Goal: Task Accomplishment & Management: Manage account settings

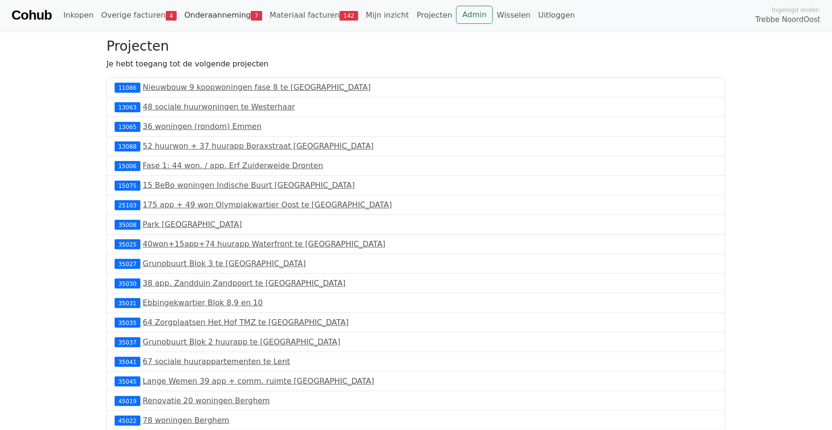
click at [206, 16] on link "Onderaanneming 7" at bounding box center [224, 15] width 86 height 19
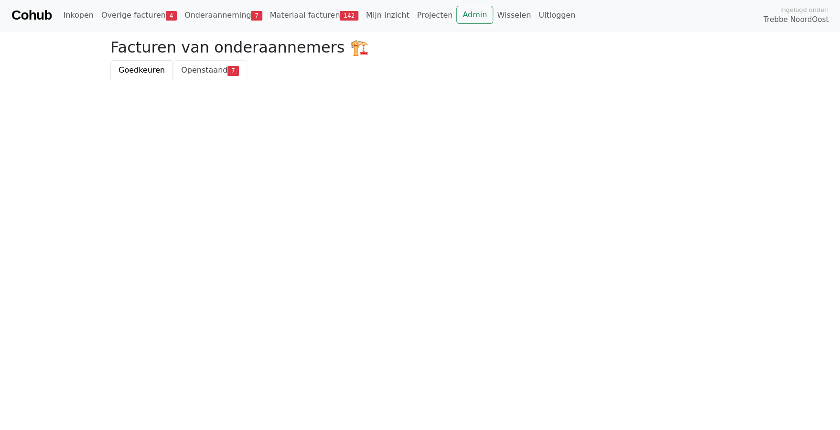
click at [197, 65] on span "Openstaand" at bounding box center [204, 69] width 46 height 9
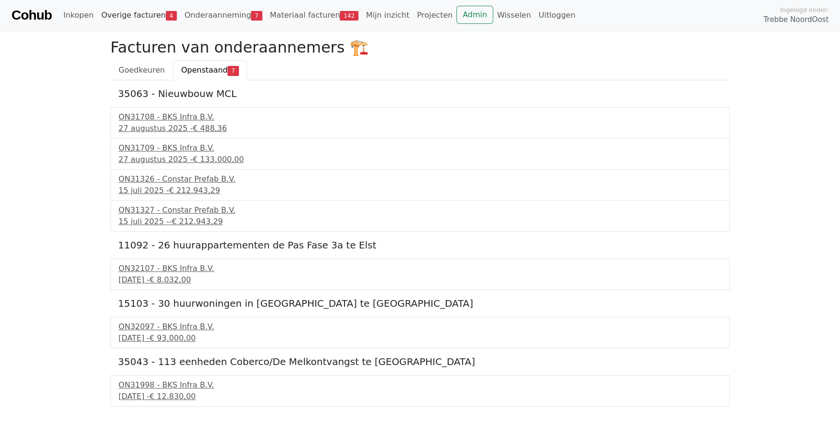
click at [143, 12] on link "Overige facturen 4" at bounding box center [138, 15] width 83 height 19
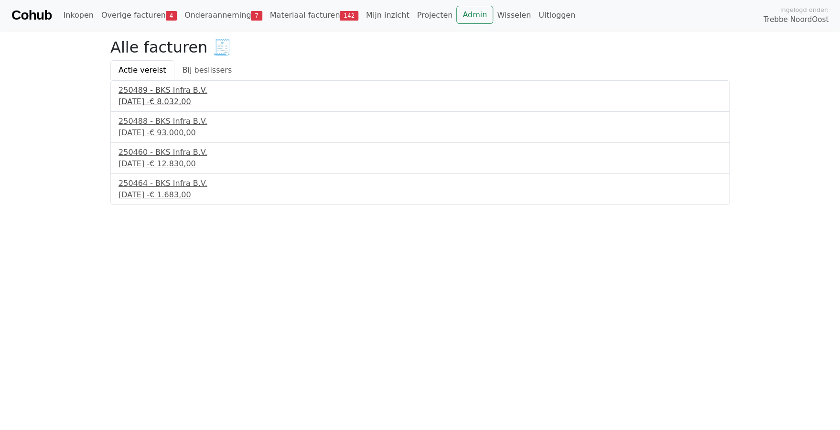
click at [146, 99] on div "23 september 2025 - € 8.032,00" at bounding box center [419, 101] width 603 height 11
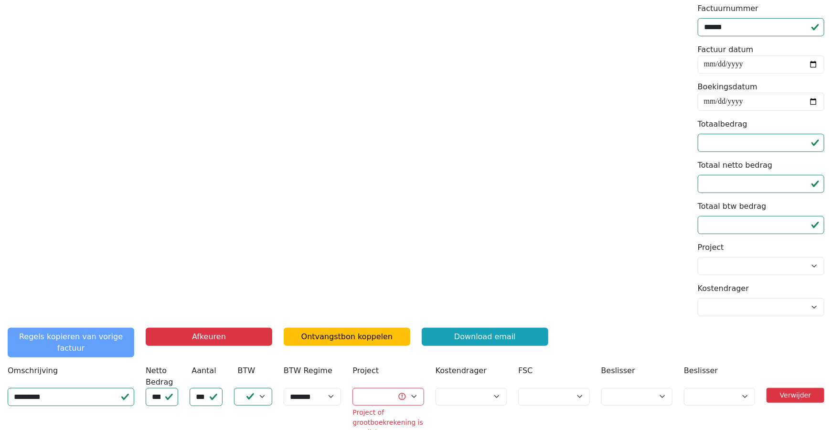
scroll to position [191, 0]
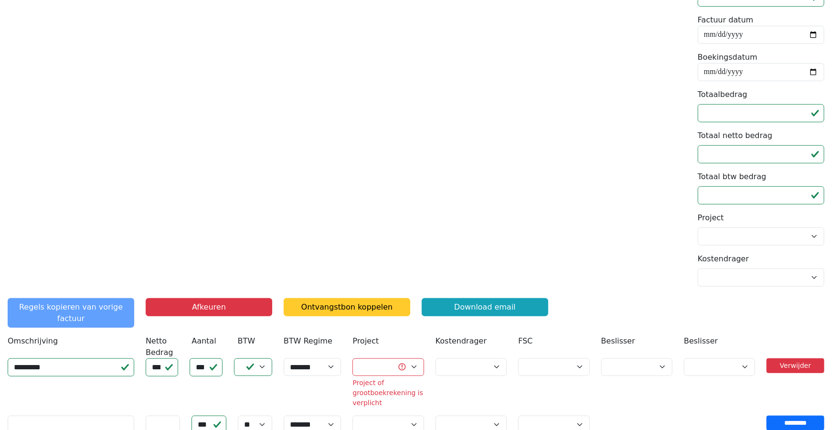
click at [326, 309] on link "Ontvangstbon koppelen" at bounding box center [347, 307] width 127 height 18
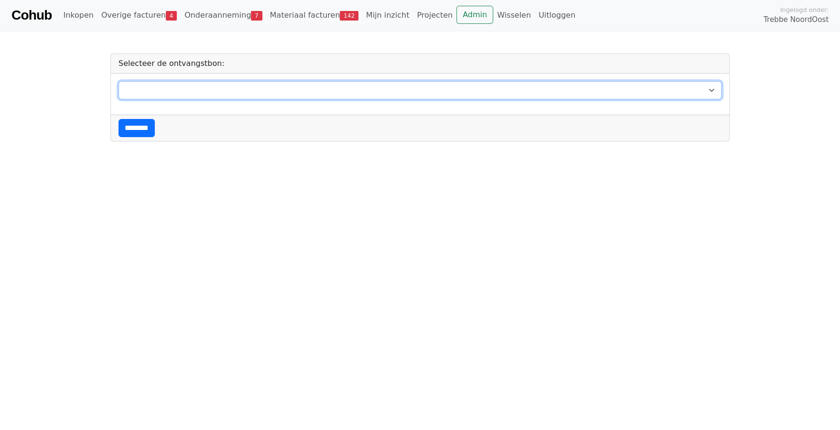
click at [148, 88] on select "**********" at bounding box center [419, 90] width 603 height 18
select select "*******"
click at [118, 81] on select "**********" at bounding box center [419, 90] width 603 height 18
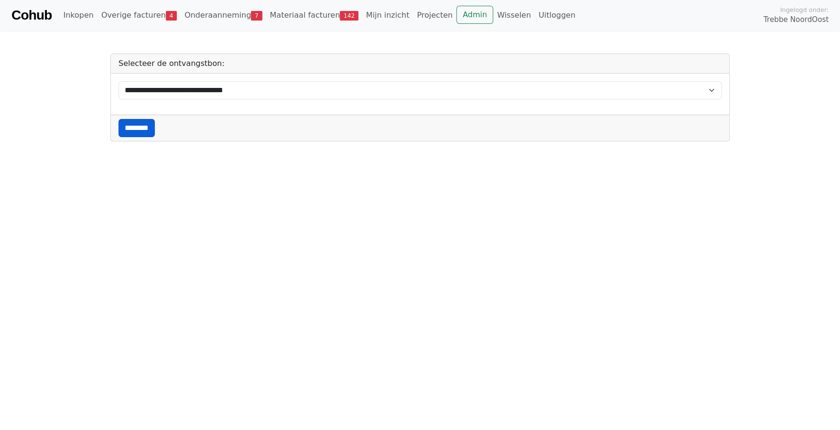
click at [138, 129] on input "********" at bounding box center [136, 128] width 36 height 18
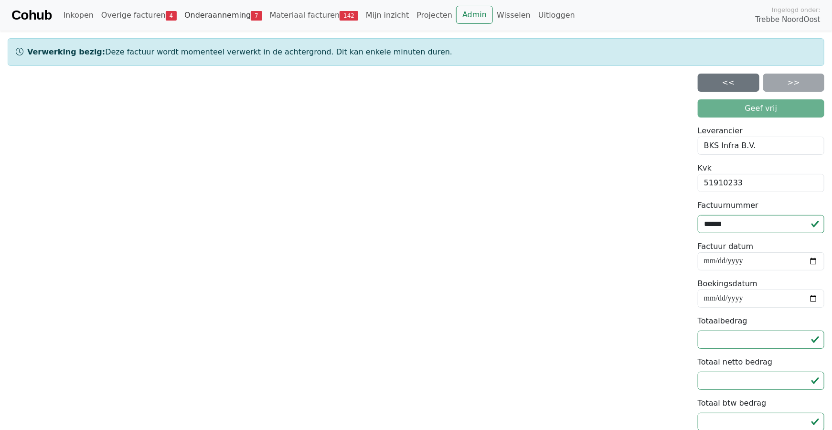
click at [211, 13] on link "Onderaanneming 7" at bounding box center [224, 15] width 86 height 19
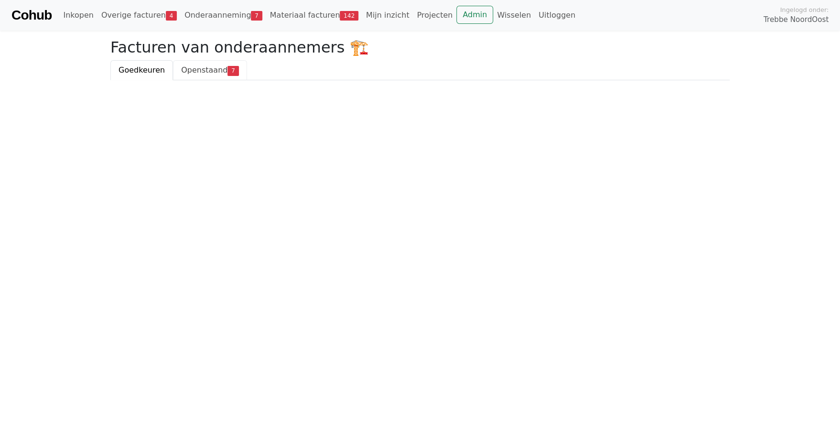
click at [193, 71] on span "Openstaand" at bounding box center [204, 69] width 46 height 9
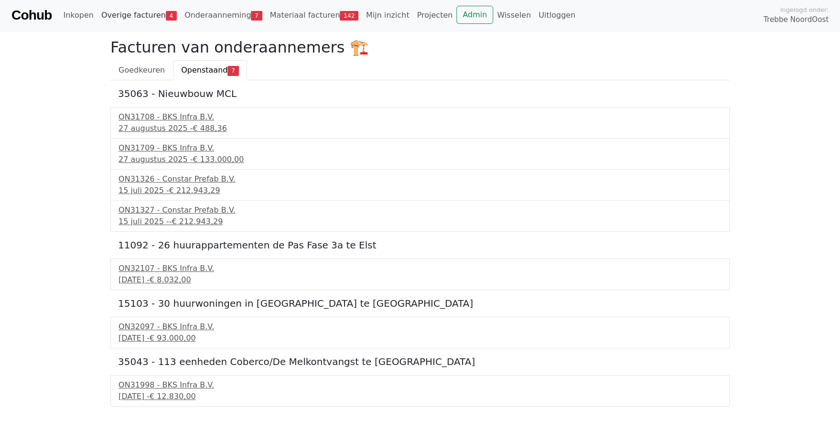
click at [124, 13] on link "Overige facturen 4" at bounding box center [138, 15] width 83 height 19
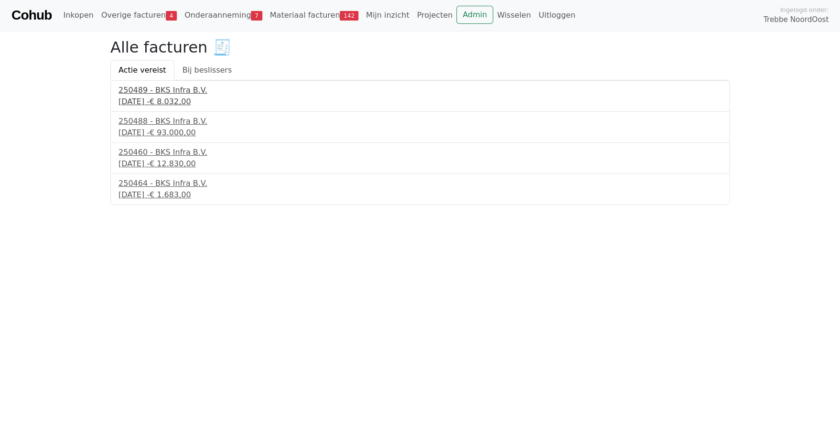
click at [155, 102] on div "[DATE] - € 8.032,00" at bounding box center [419, 101] width 603 height 11
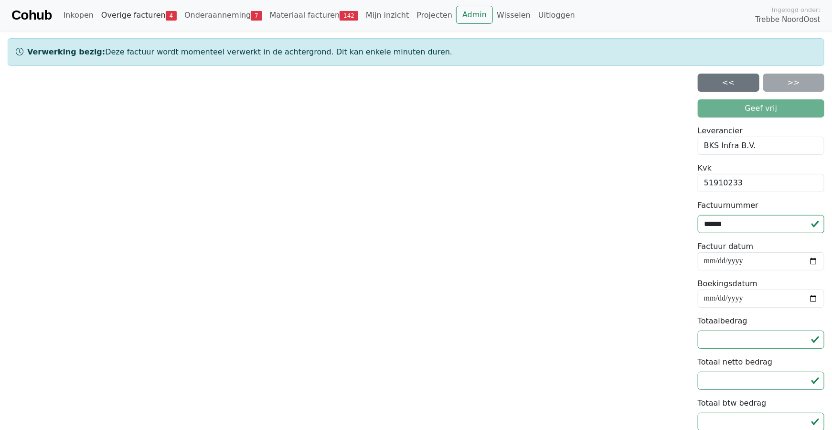
click at [143, 16] on link "Overige facturen 4" at bounding box center [138, 15] width 83 height 19
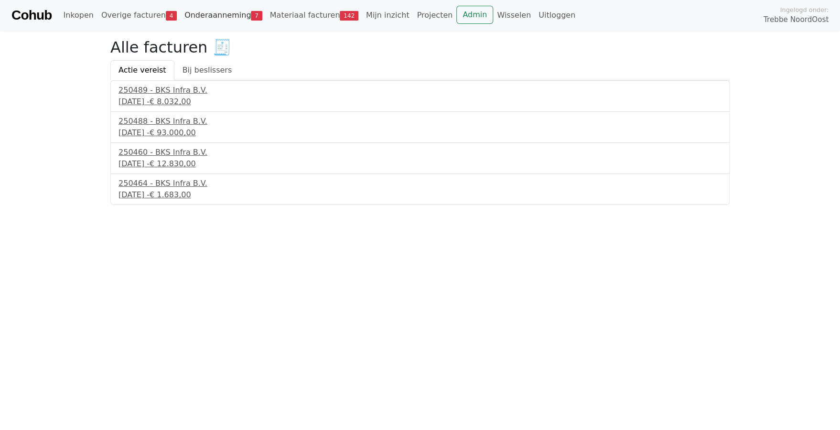
click at [182, 14] on link "Onderaanneming 7" at bounding box center [224, 15] width 86 height 19
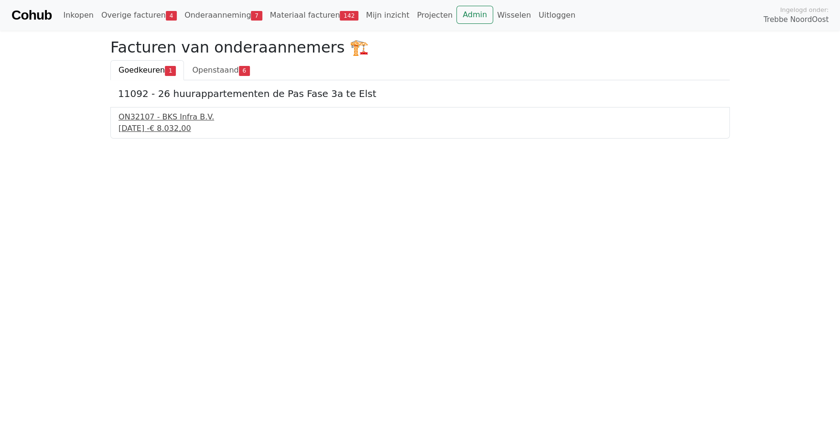
click at [146, 119] on div "ON32107 - BKS Infra B.V." at bounding box center [419, 116] width 603 height 11
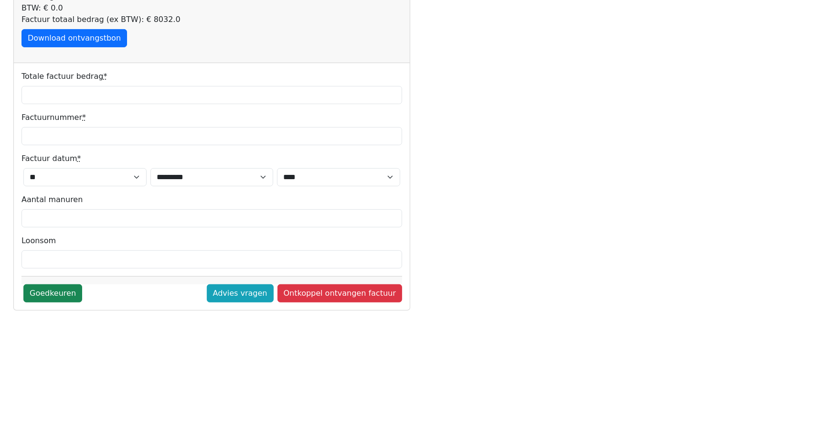
scroll to position [143, 0]
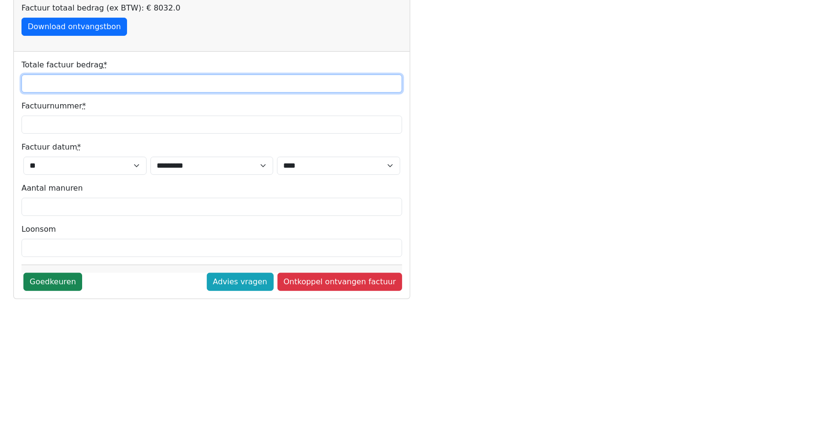
click at [86, 87] on input "Totale factuur bedrag *" at bounding box center [211, 84] width 381 height 18
type input "****"
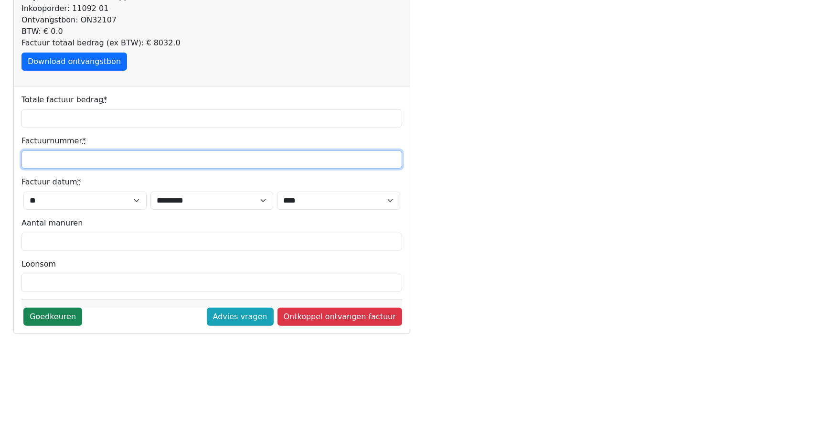
click at [51, 126] on div "Totale factuur bedrag * **** Factuurnummer * Factuur datum * * * * * * * * * * …" at bounding box center [212, 209] width 396 height 247
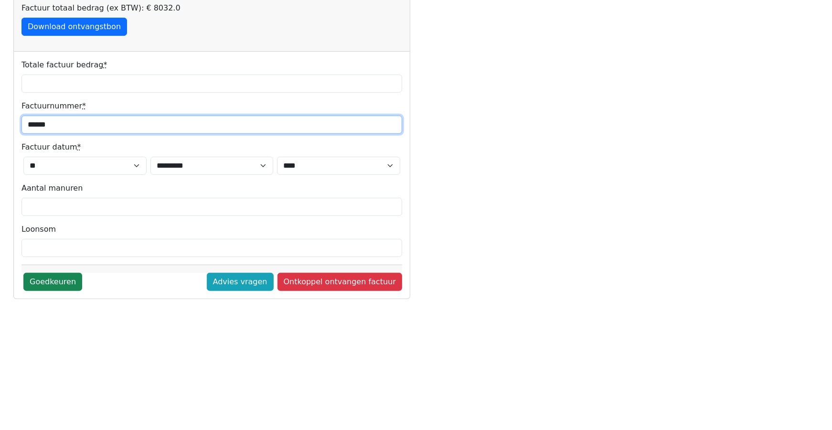
type input "******"
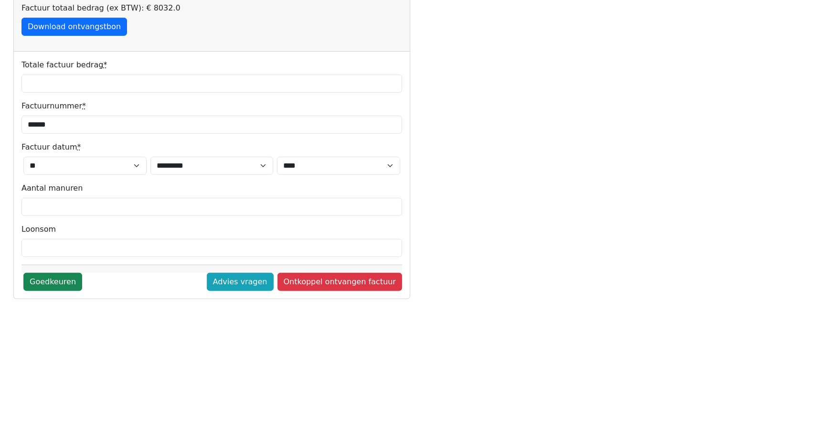
click at [58, 374] on div "Ontvangstbon nummer ON32107 << >> Bijgewerkt Opslaan mislukt Factuur onderaanne…" at bounding box center [212, 159] width 408 height 529
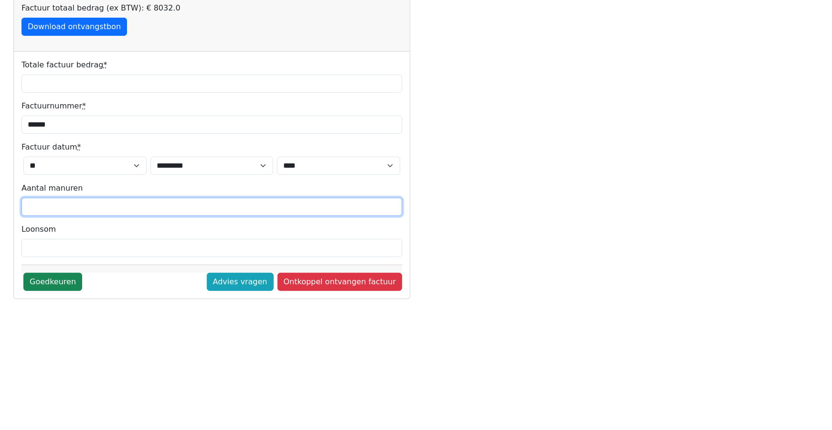
click at [53, 199] on input "Aantal manuren" at bounding box center [211, 207] width 381 height 18
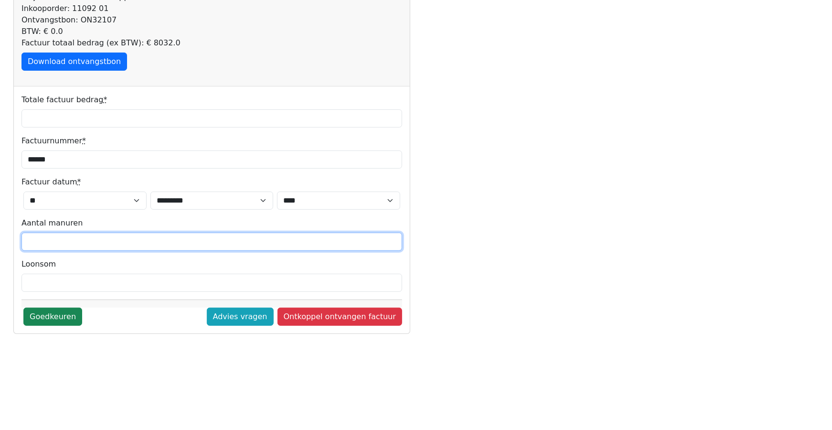
click at [79, 236] on input "Aantal manuren" at bounding box center [211, 242] width 381 height 18
type input "**"
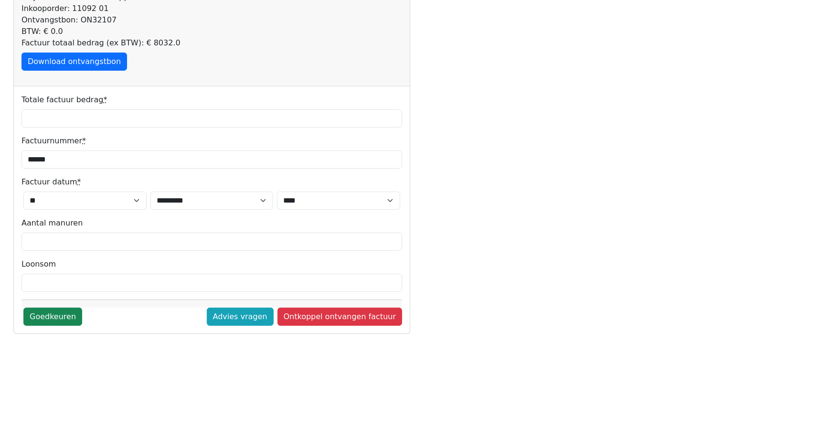
click at [62, 376] on div "Ontvangstbon nummer ON32107 << >> Bijgewerkt Opslaan mislukt Factuur onderaanne…" at bounding box center [212, 158] width 408 height 529
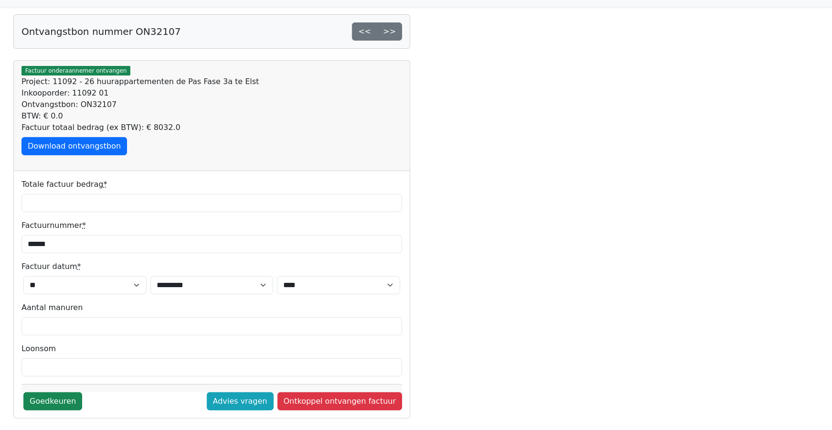
scroll to position [13, 0]
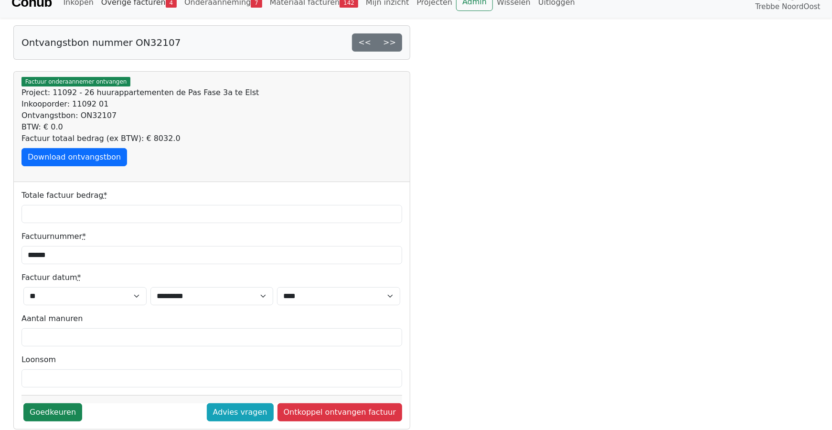
click at [137, 4] on link "Overige facturen 4" at bounding box center [138, 2] width 83 height 19
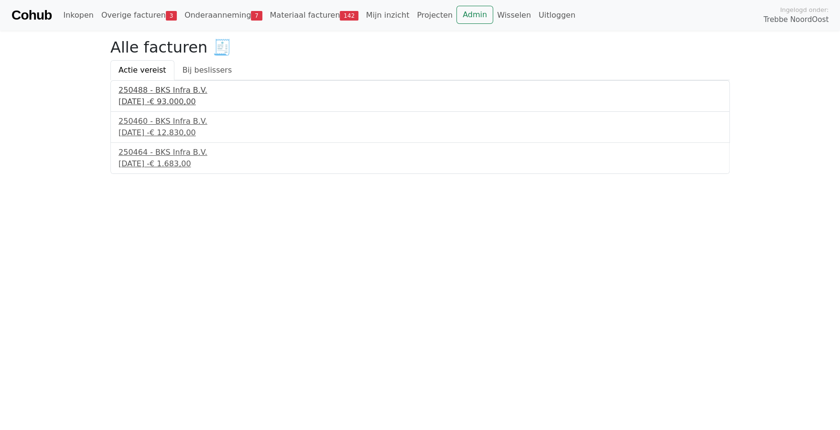
click at [150, 106] on div "[DATE] - € 93.000,00" at bounding box center [419, 101] width 603 height 11
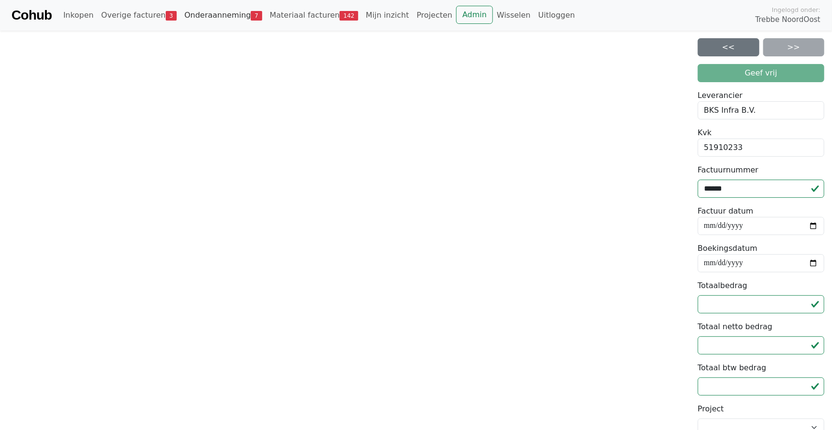
click at [217, 16] on link "Onderaanneming 7" at bounding box center [224, 15] width 86 height 19
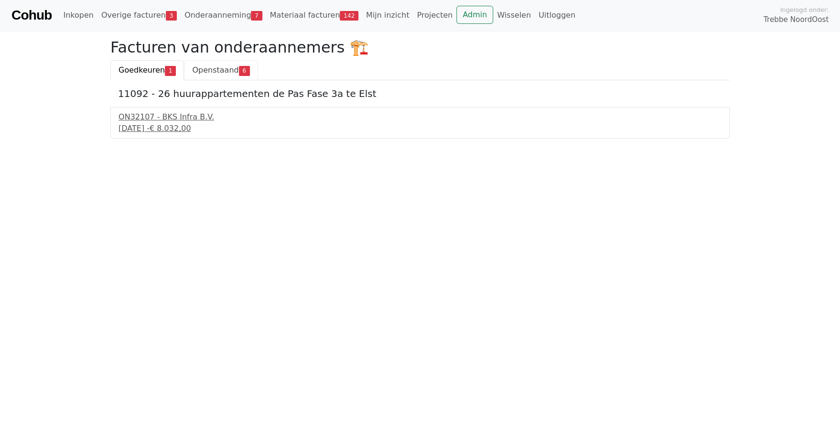
click at [207, 62] on link "Openstaand 6" at bounding box center [221, 70] width 74 height 20
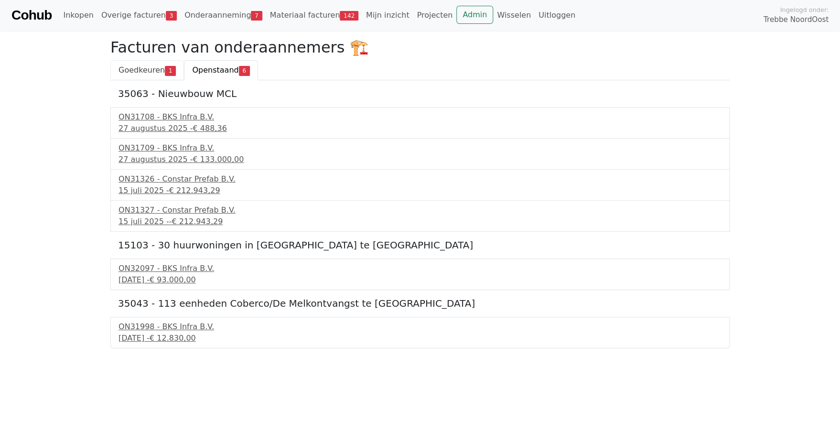
click at [123, 71] on span "Goedkeuren" at bounding box center [141, 69] width 46 height 9
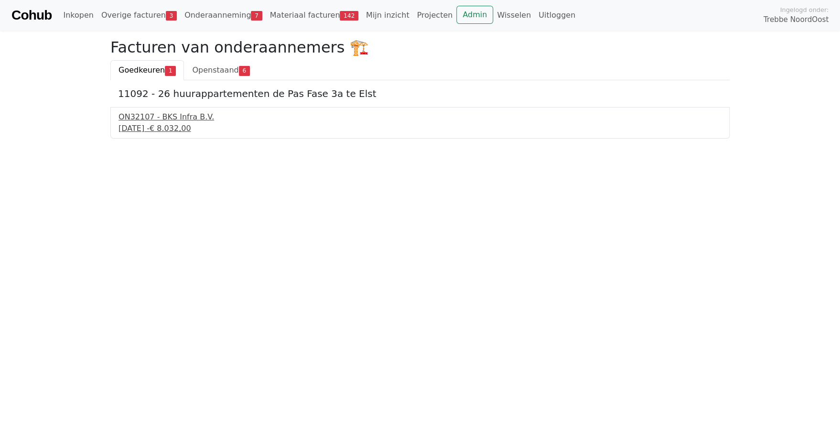
click at [135, 123] on div "[DATE] - € 8.032,00" at bounding box center [419, 128] width 603 height 11
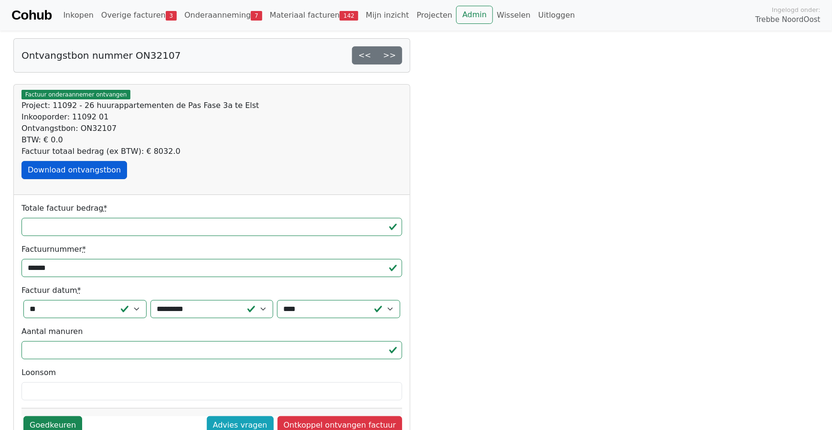
click at [60, 178] on link "Download ontvangstbon" at bounding box center [74, 170] width 106 height 18
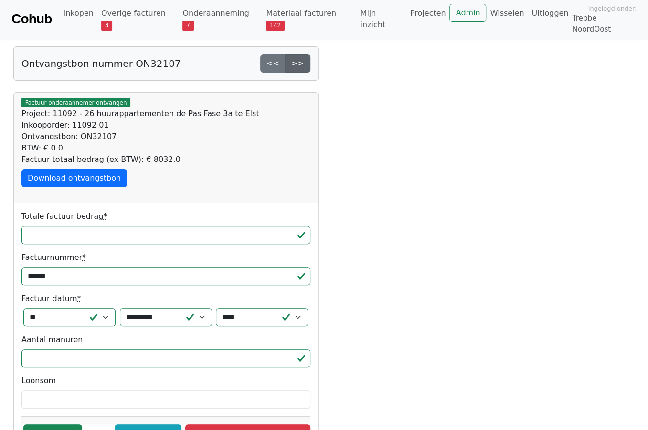
click at [301, 55] on link ">>" at bounding box center [297, 63] width 25 height 18
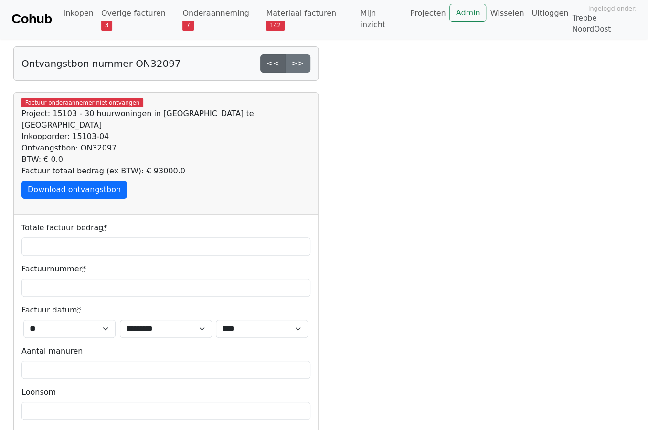
click at [277, 56] on link "<<" at bounding box center [272, 63] width 25 height 18
click at [453, 14] on link "Admin" at bounding box center [468, 13] width 37 height 18
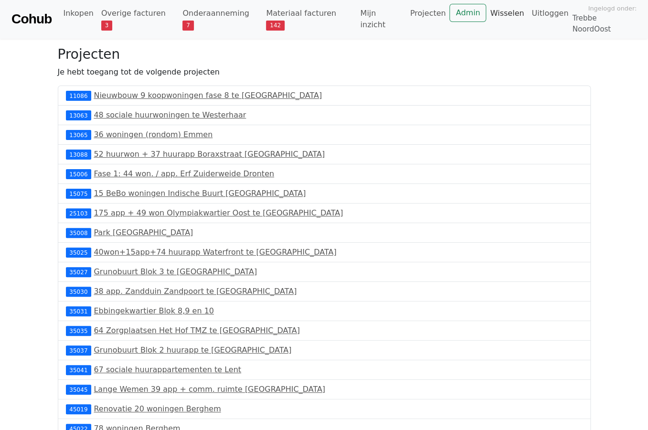
click at [486, 15] on link "Wisselen" at bounding box center [507, 13] width 42 height 19
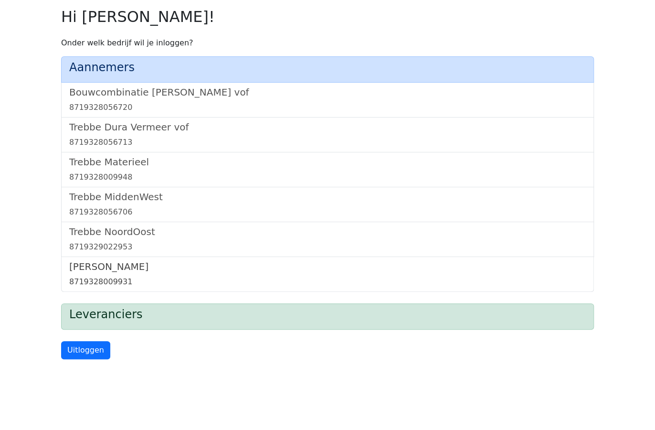
click at [92, 269] on h5 "[PERSON_NAME]" at bounding box center [327, 266] width 517 height 11
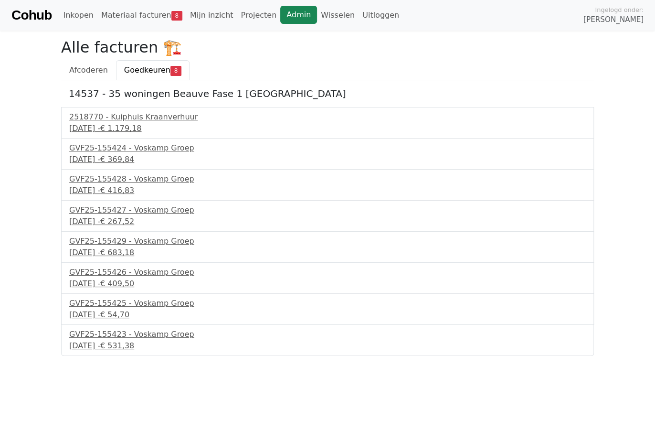
click at [282, 15] on link "Admin" at bounding box center [298, 15] width 37 height 18
